Goal: Transaction & Acquisition: Purchase product/service

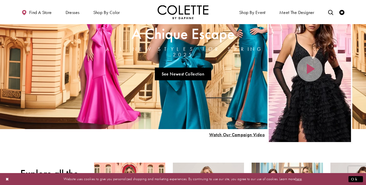
scroll to position [38, 0]
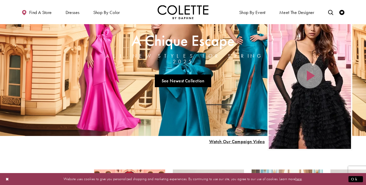
drag, startPoint x: 178, startPoint y: 56, endPoint x: 128, endPoint y: 39, distance: 52.0
click at [128, 39] on link "Visit A Chique Escape All New Styles For Spring 2025 Page" at bounding box center [183, 61] width 366 height 150
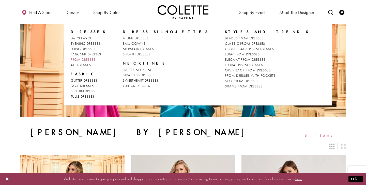
click at [94, 61] on span "PROM DRESSES" at bounding box center [83, 59] width 25 height 5
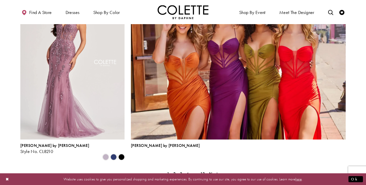
scroll to position [1105, 0]
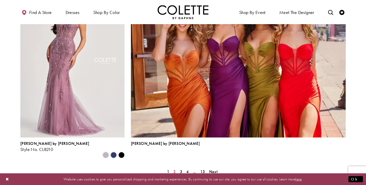
click at [173, 169] on span "2" at bounding box center [174, 171] width 2 height 5
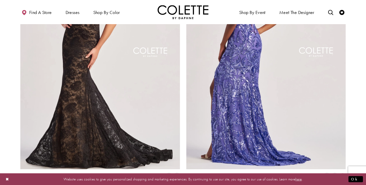
scroll to position [984, 0]
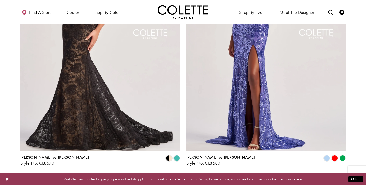
click at [181, 176] on span "3" at bounding box center [181, 178] width 2 height 5
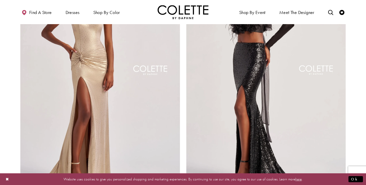
scroll to position [1077, 0]
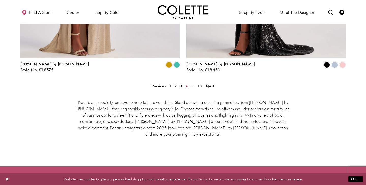
click at [187, 83] on span "4" at bounding box center [186, 85] width 2 height 5
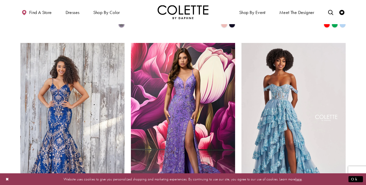
scroll to position [304, 0]
